Goal: Entertainment & Leisure: Consume media (video, audio)

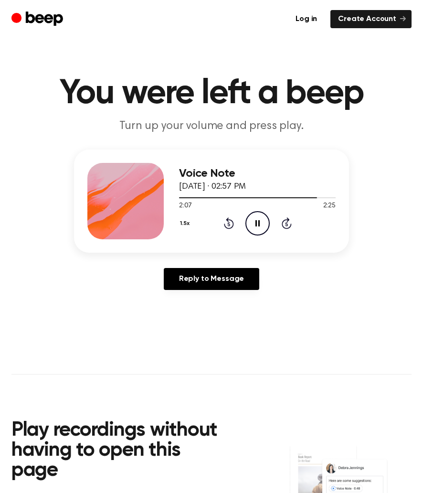
click at [185, 225] on button "1.5x" at bounding box center [186, 223] width 14 height 16
click at [203, 333] on li "2.0x" at bounding box center [197, 334] width 37 height 18
